Goal: Information Seeking & Learning: Find specific fact

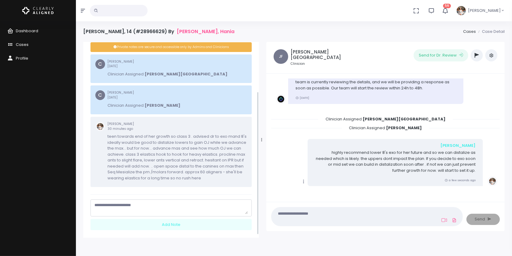
scroll to position [72, 0]
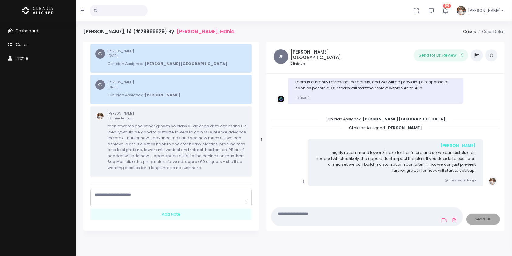
click at [19, 45] on span "Cases" at bounding box center [22, 45] width 13 height 6
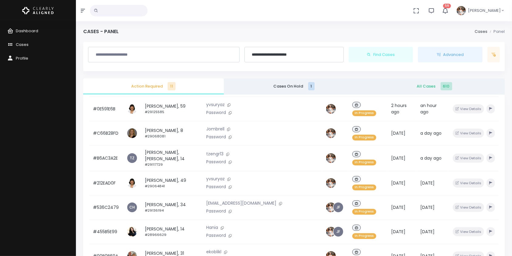
scroll to position [145, 0]
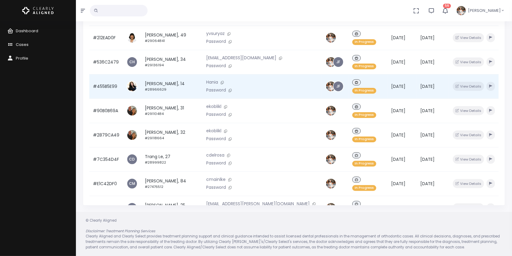
click at [111, 74] on td "#455B5E99" at bounding box center [106, 86] width 34 height 24
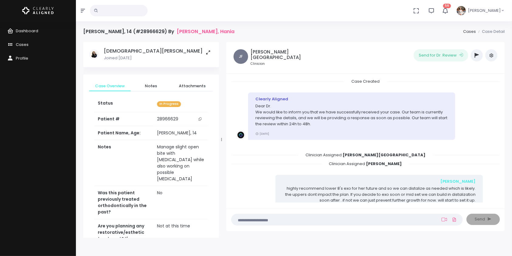
click at [475, 56] on icon "button" at bounding box center [476, 55] width 4 height 5
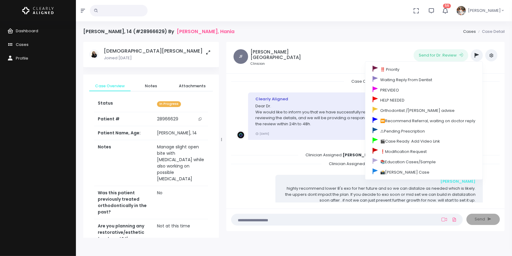
click at [314, 35] on div "[PERSON_NAME], 14 (#28966629) By [PERSON_NAME], Hania Cases Case Detail" at bounding box center [293, 35] width 421 height 13
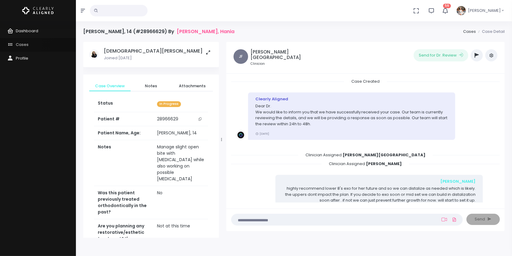
click at [27, 44] on span "Cases" at bounding box center [22, 45] width 13 height 6
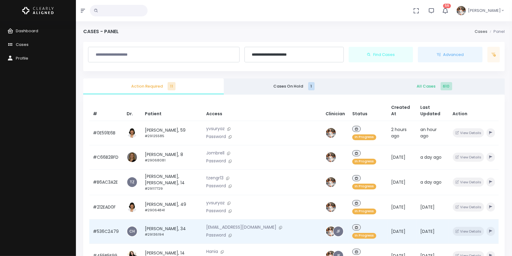
click at [102, 219] on td "#536C2479" at bounding box center [106, 231] width 34 height 24
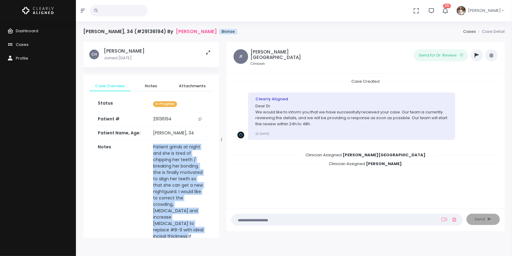
drag, startPoint x: 195, startPoint y: 228, endPoint x: 149, endPoint y: 144, distance: 96.0
click at [149, 144] on td "Patient grinds at night and she is tired of chipping her teeth / breaking her b…" at bounding box center [178, 195] width 58 height 110
copy td "Patient grinds at night and she is tired of chipping her teeth / breaking her b…"
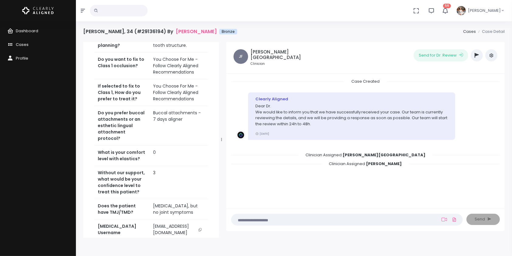
scroll to position [379, 0]
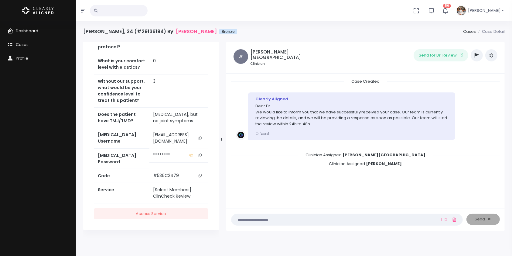
click at [200, 138] on icon "scrollable content" at bounding box center [199, 137] width 3 height 3
copy td "Patient grinds at night and she is tired of chipping her teeth / breaking her b…"
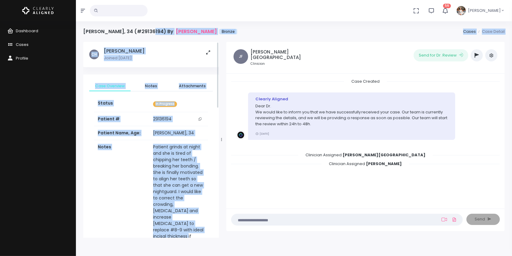
scroll to position [0, 0]
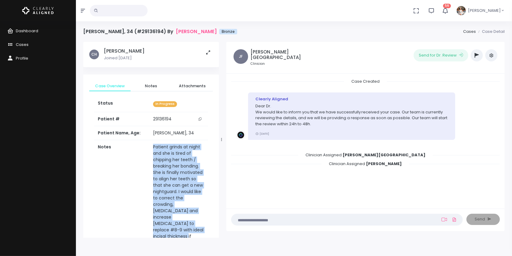
drag, startPoint x: 195, startPoint y: 121, endPoint x: 146, endPoint y: 147, distance: 55.7
click at [149, 147] on td "Patient grinds at night and she is tired of chipping her teeth / breaking her b…" at bounding box center [178, 195] width 58 height 110
copy td "Patient grinds at night and she is tired of chipping her teeth / breaking her b…"
